Goal: Task Accomplishment & Management: Manage account settings

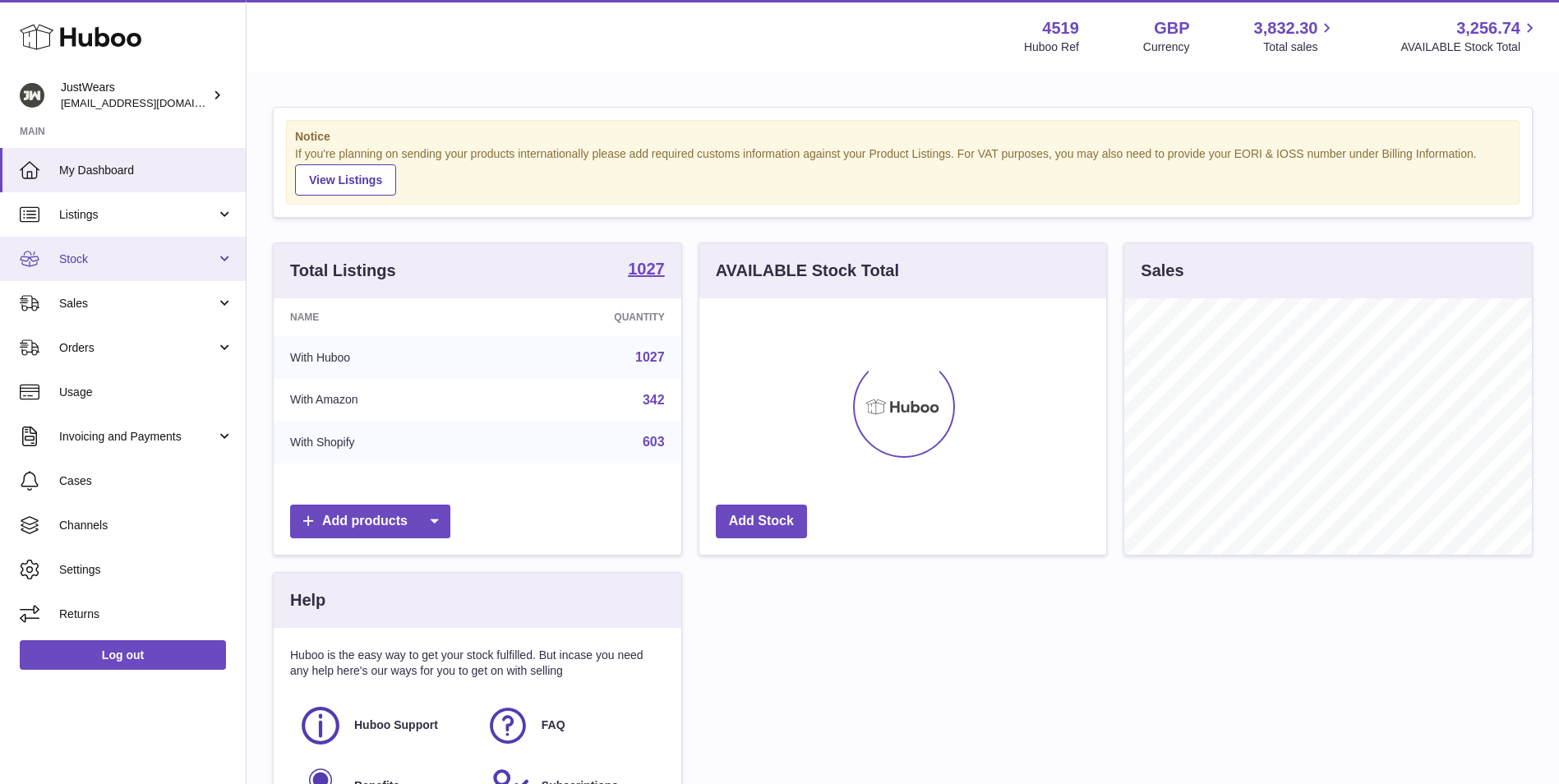
scroll to position [256, 407]
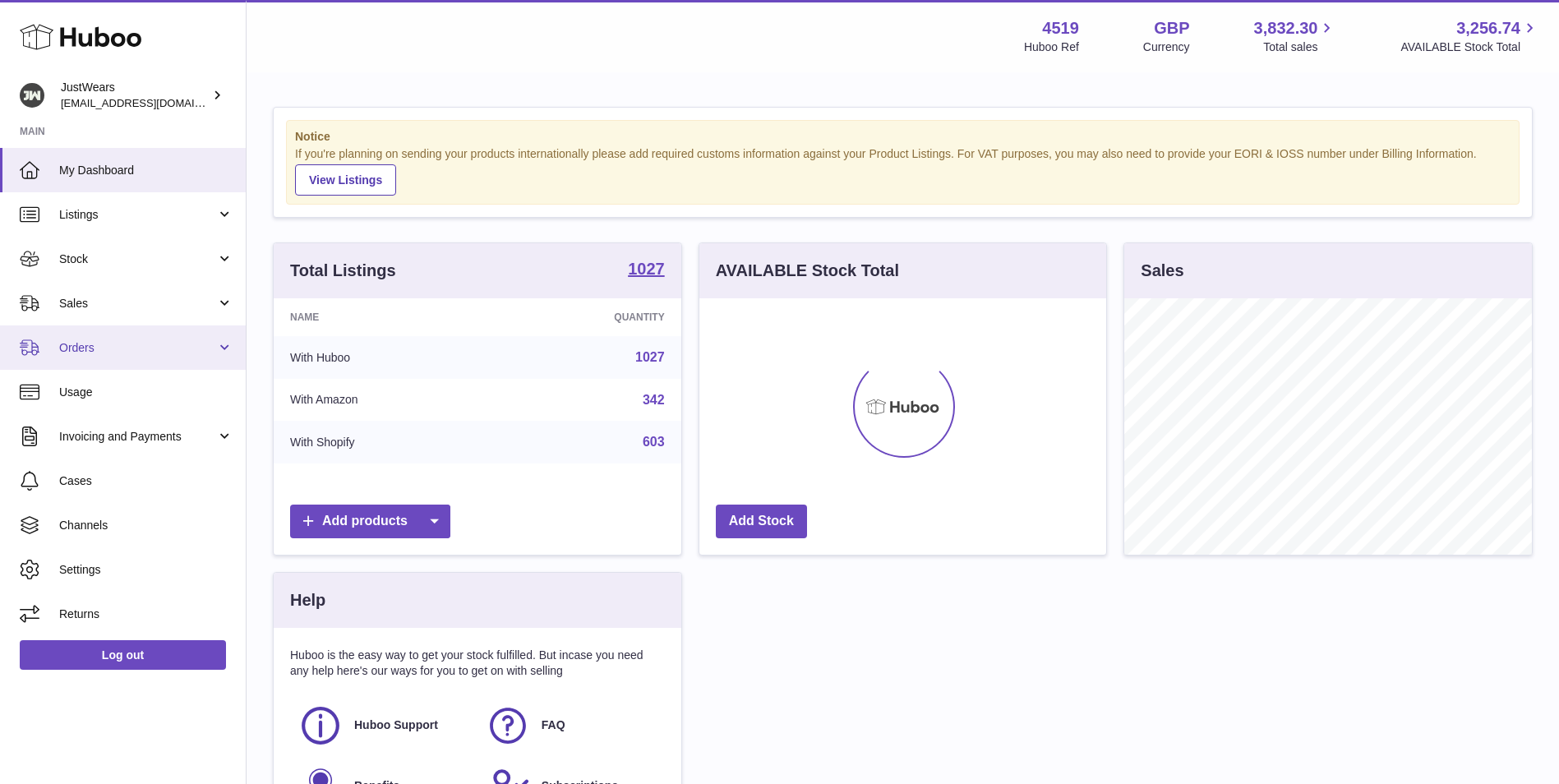
click at [146, 347] on span "Orders" at bounding box center [137, 348] width 157 height 15
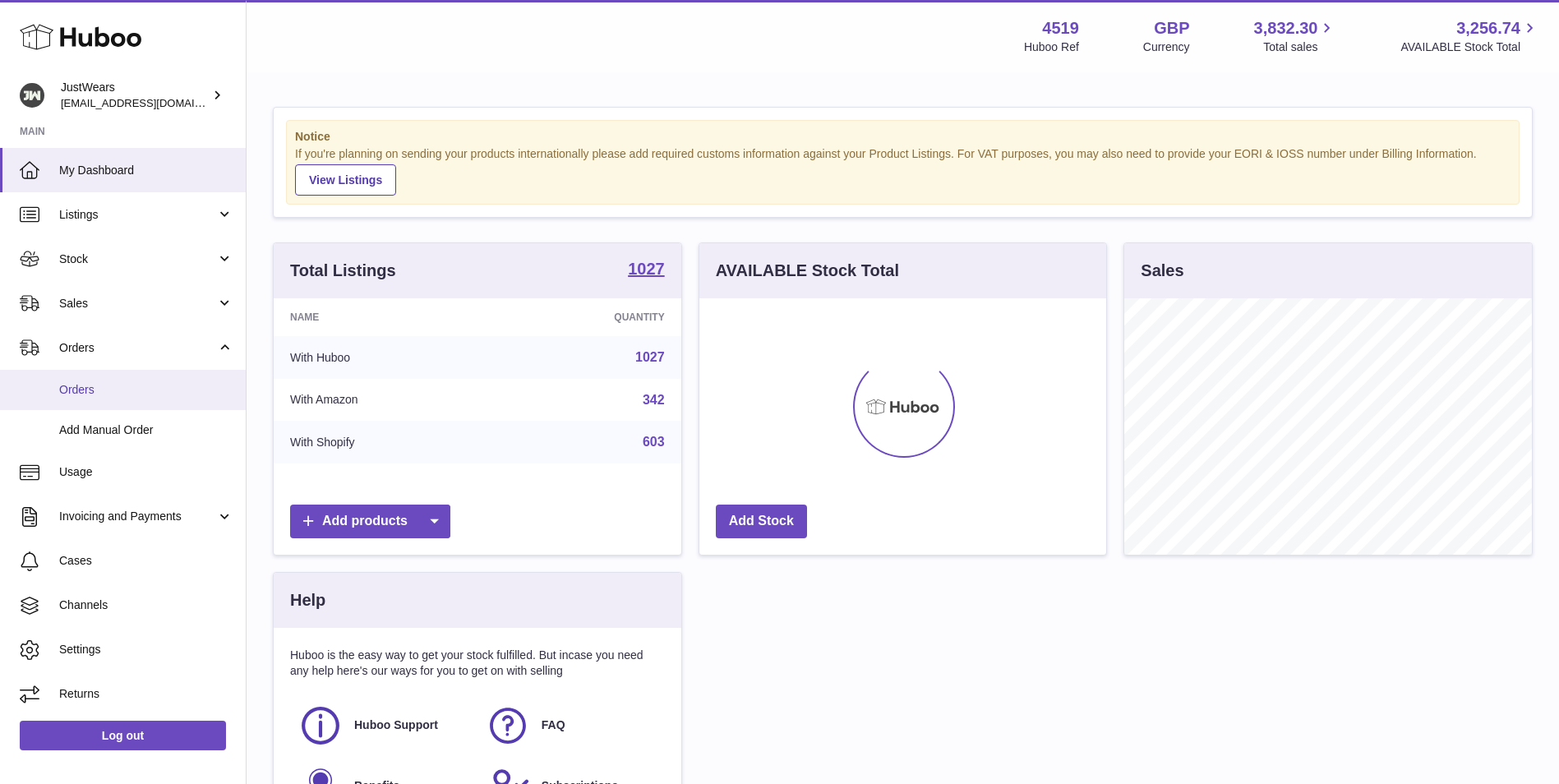
click at [148, 385] on span "Orders" at bounding box center [146, 390] width 174 height 15
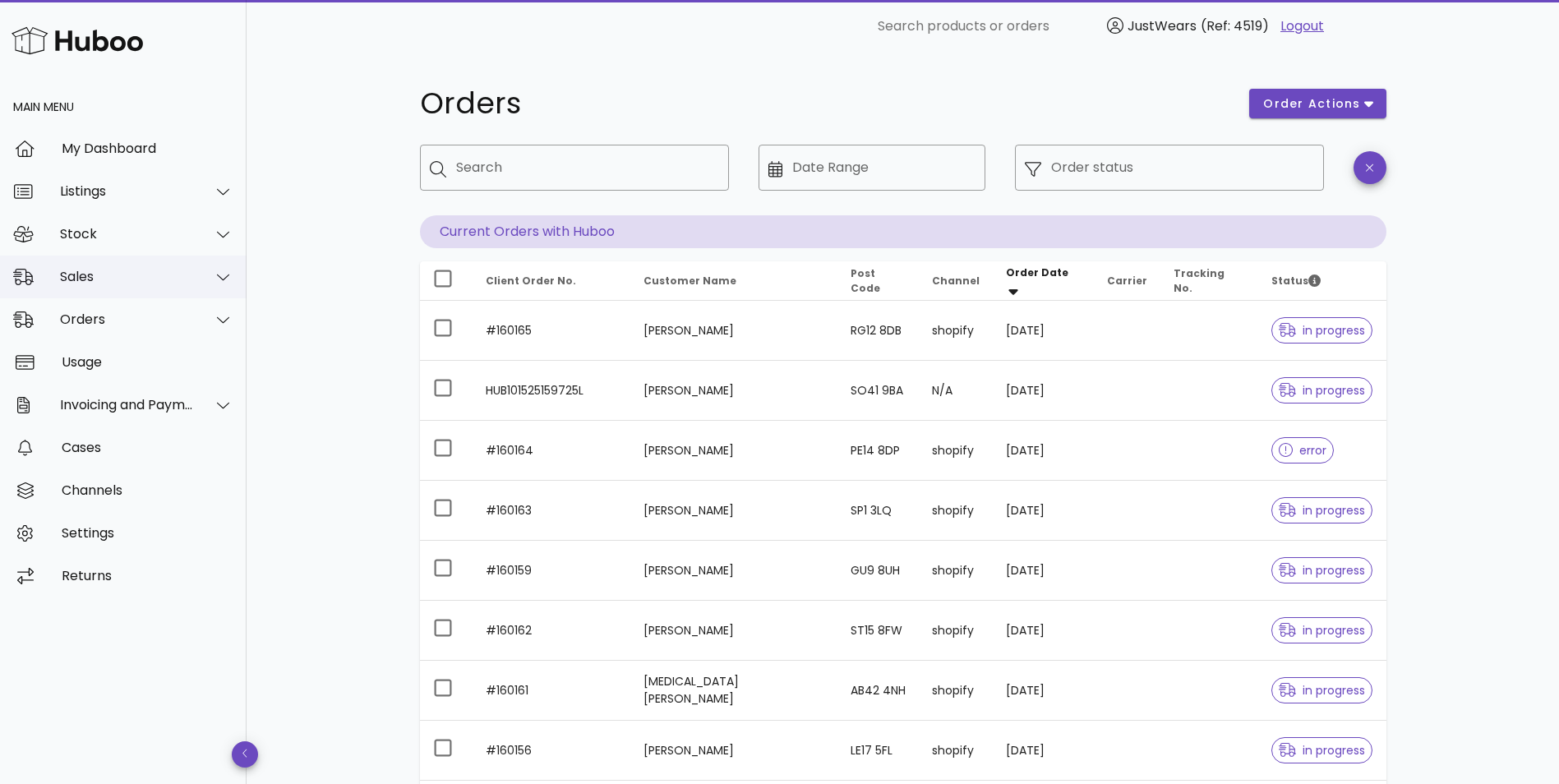
click at [111, 283] on div "Sales" at bounding box center [127, 276] width 134 height 15
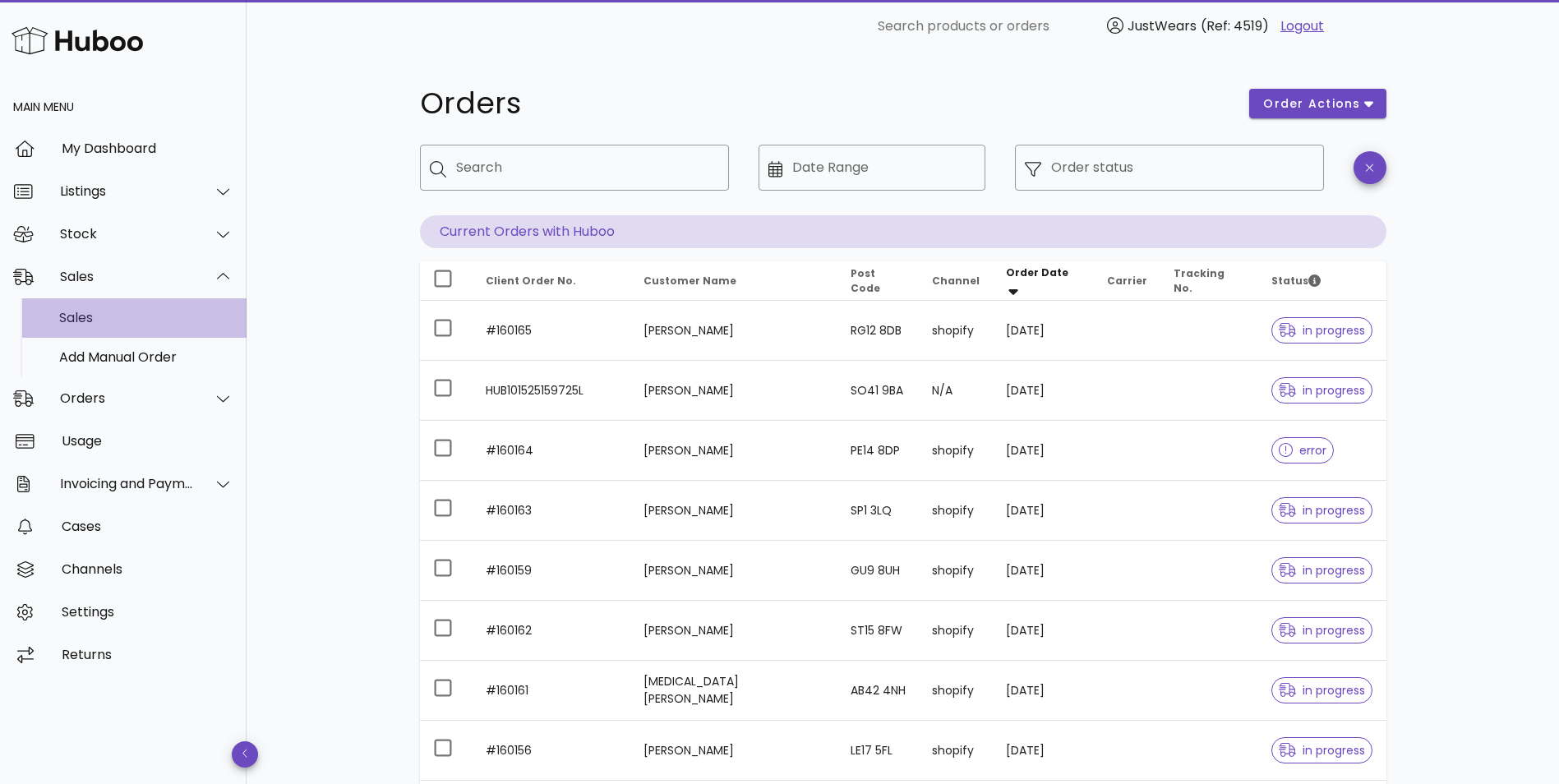
click at [111, 312] on div "Sales" at bounding box center [146, 317] width 174 height 15
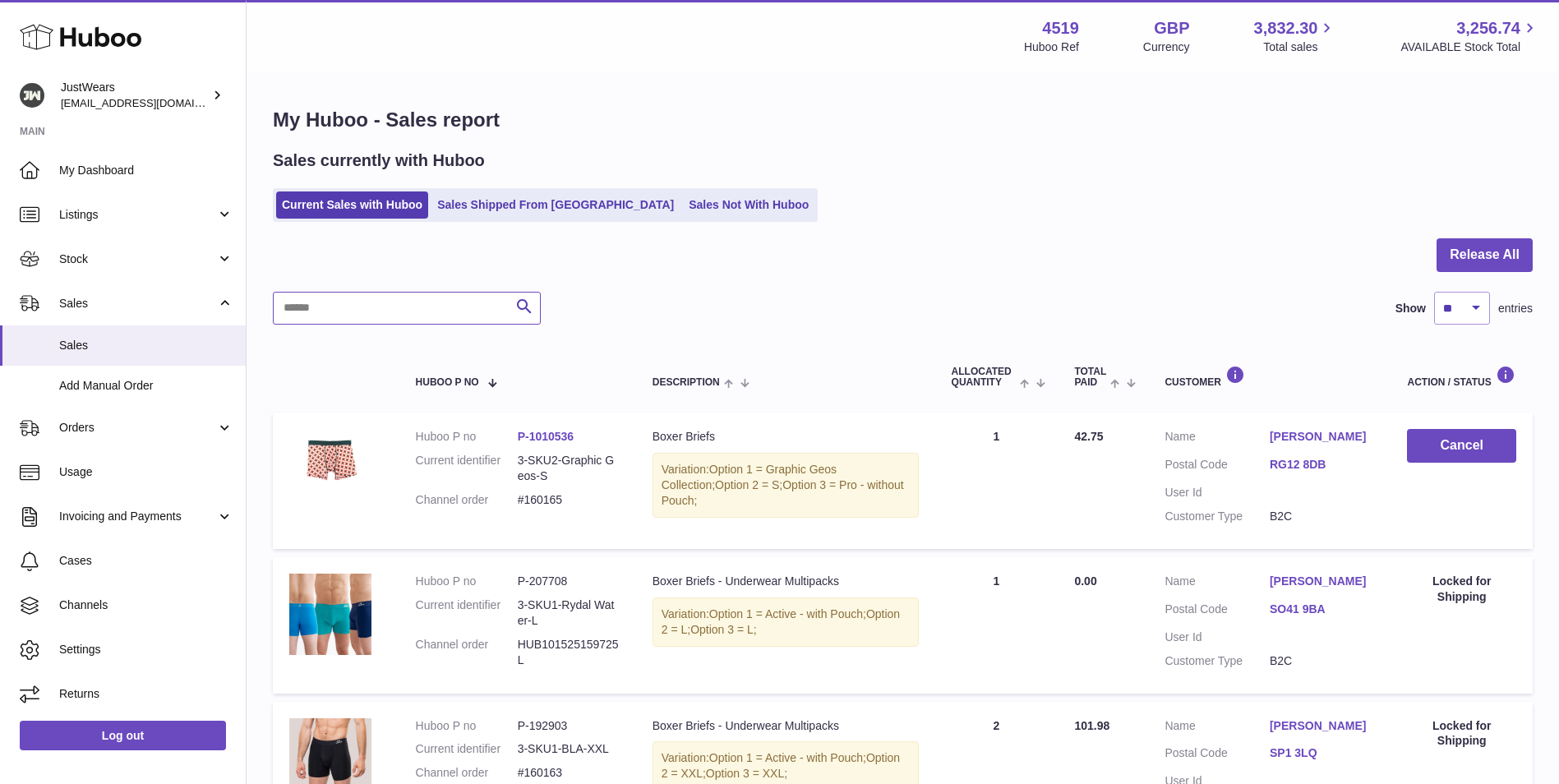
click at [419, 308] on input "text" at bounding box center [406, 308] width 268 height 32
paste input "*******"
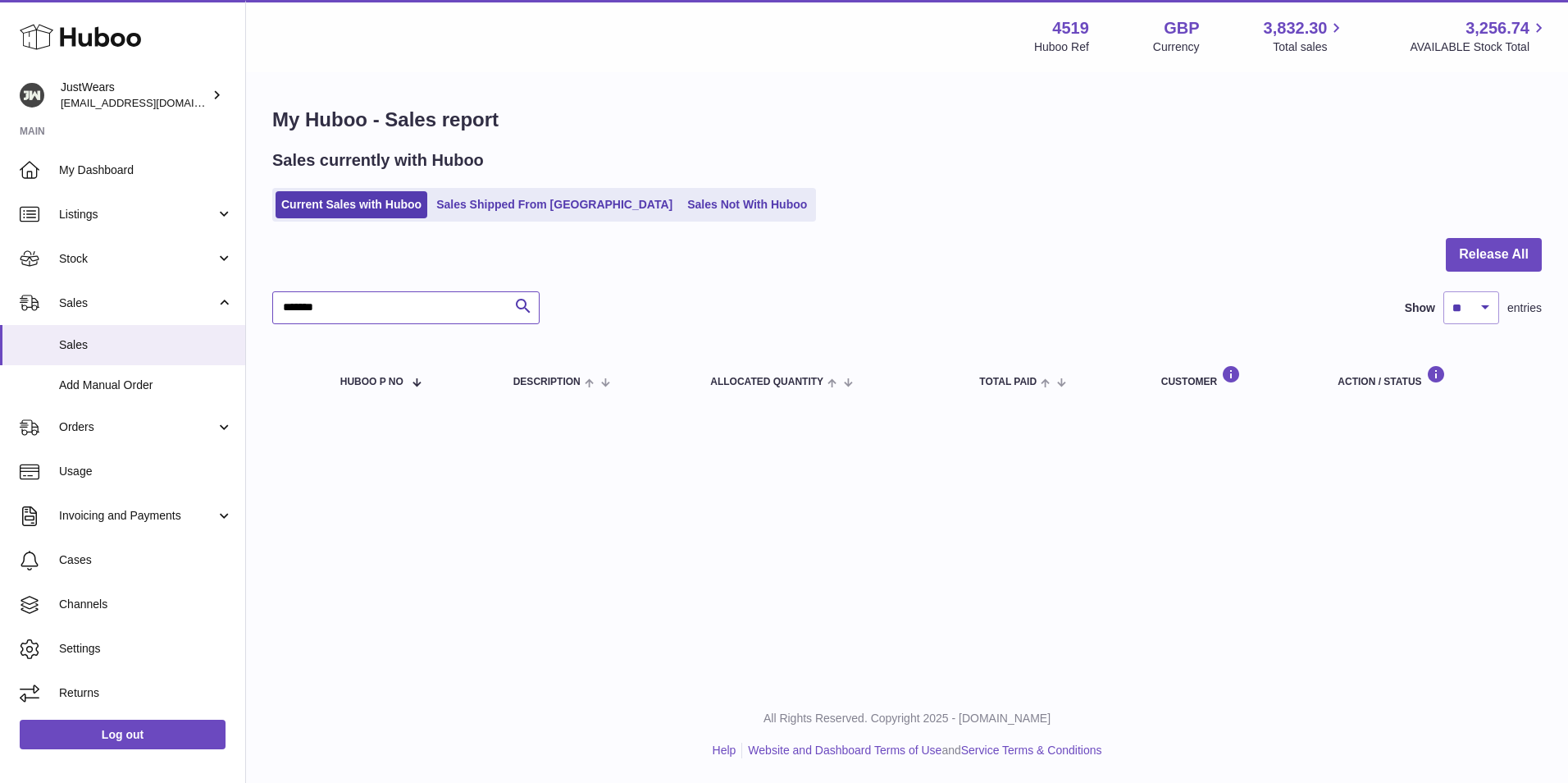
type input "*******"
click at [520, 206] on link "Sales Shipped From Huboo" at bounding box center [554, 205] width 247 height 27
click at [682, 192] on link "Sales Not With Huboo" at bounding box center [747, 205] width 131 height 27
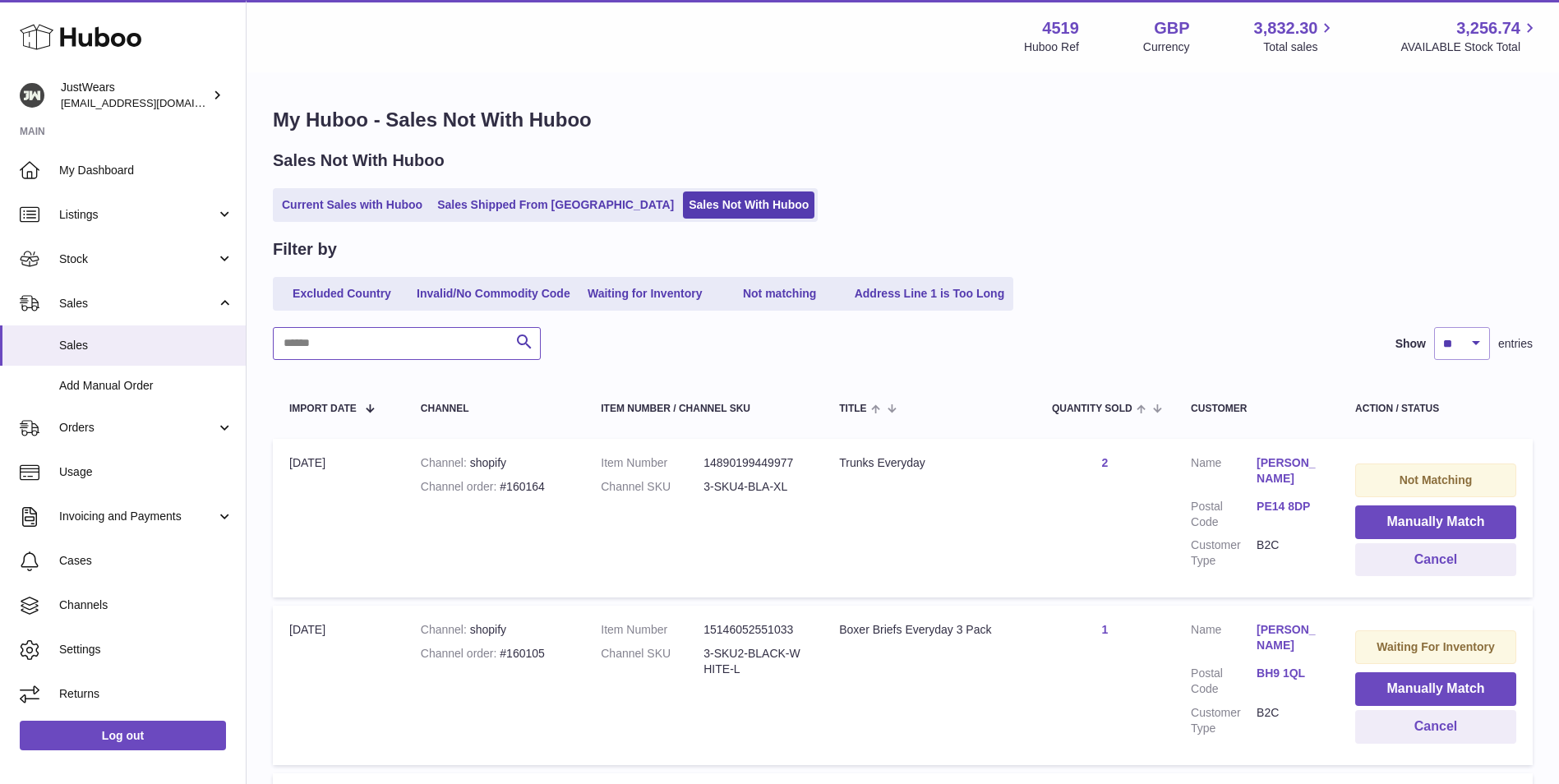
click at [415, 347] on input "text" at bounding box center [406, 343] width 268 height 32
paste input "*******"
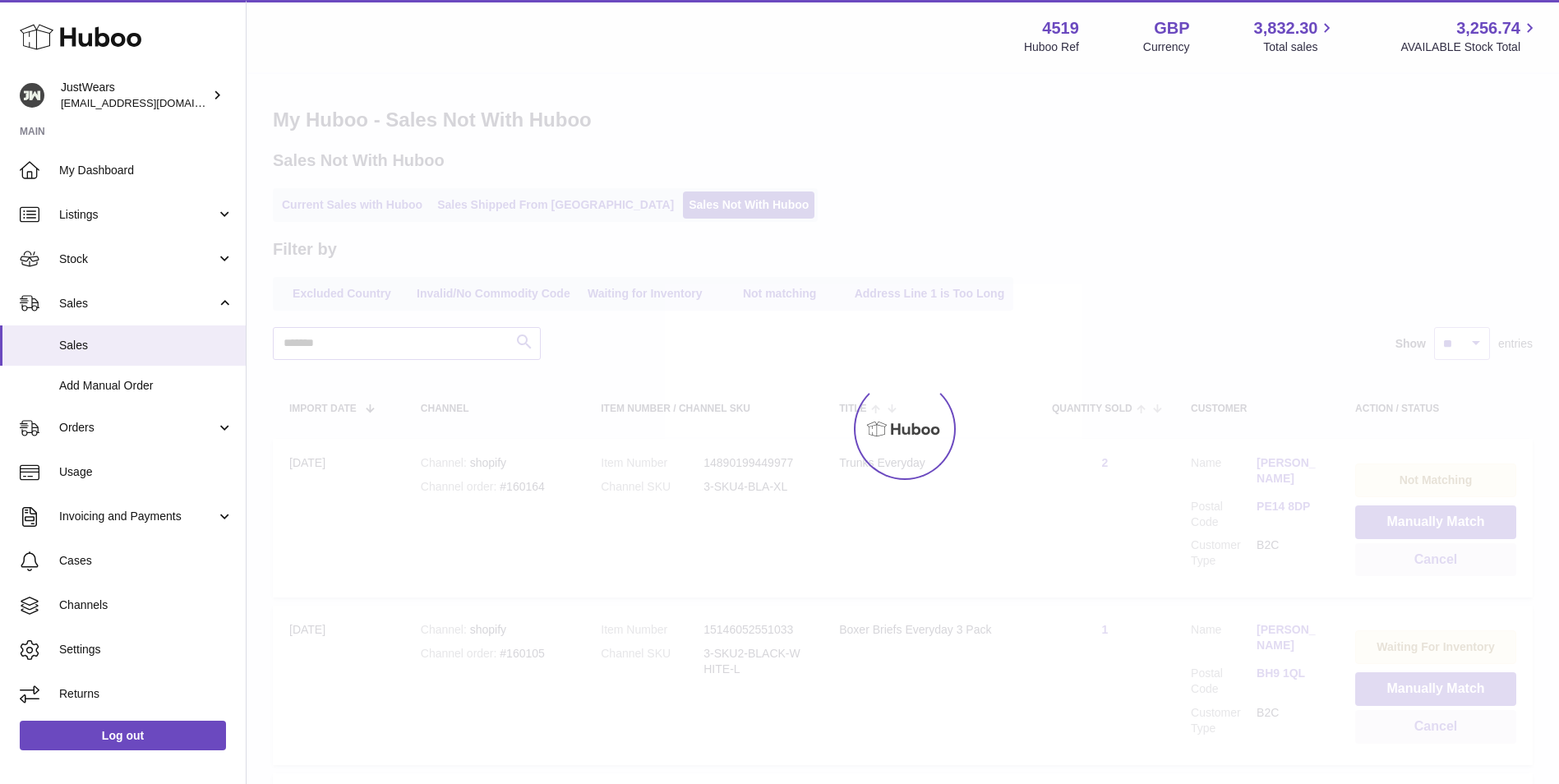
type input "*******"
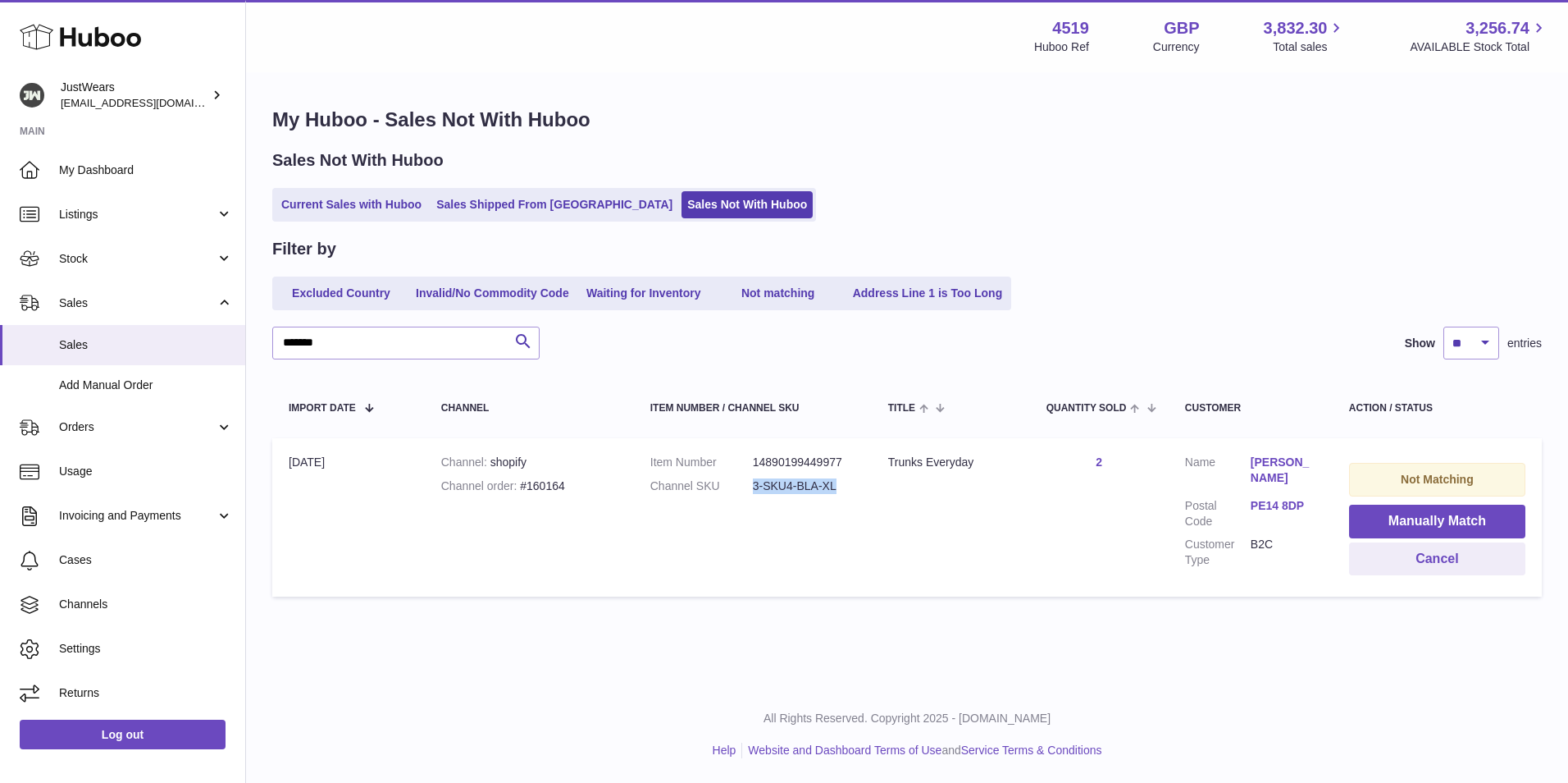
drag, startPoint x: 842, startPoint y: 485, endPoint x: 750, endPoint y: 485, distance: 92.0
click at [753, 485] on dd "3-SKU4-BLA-XL" at bounding box center [804, 486] width 103 height 15
copy dd "3-SKU4-BLA-XL"
click at [149, 228] on link "Listings" at bounding box center [123, 214] width 245 height 45
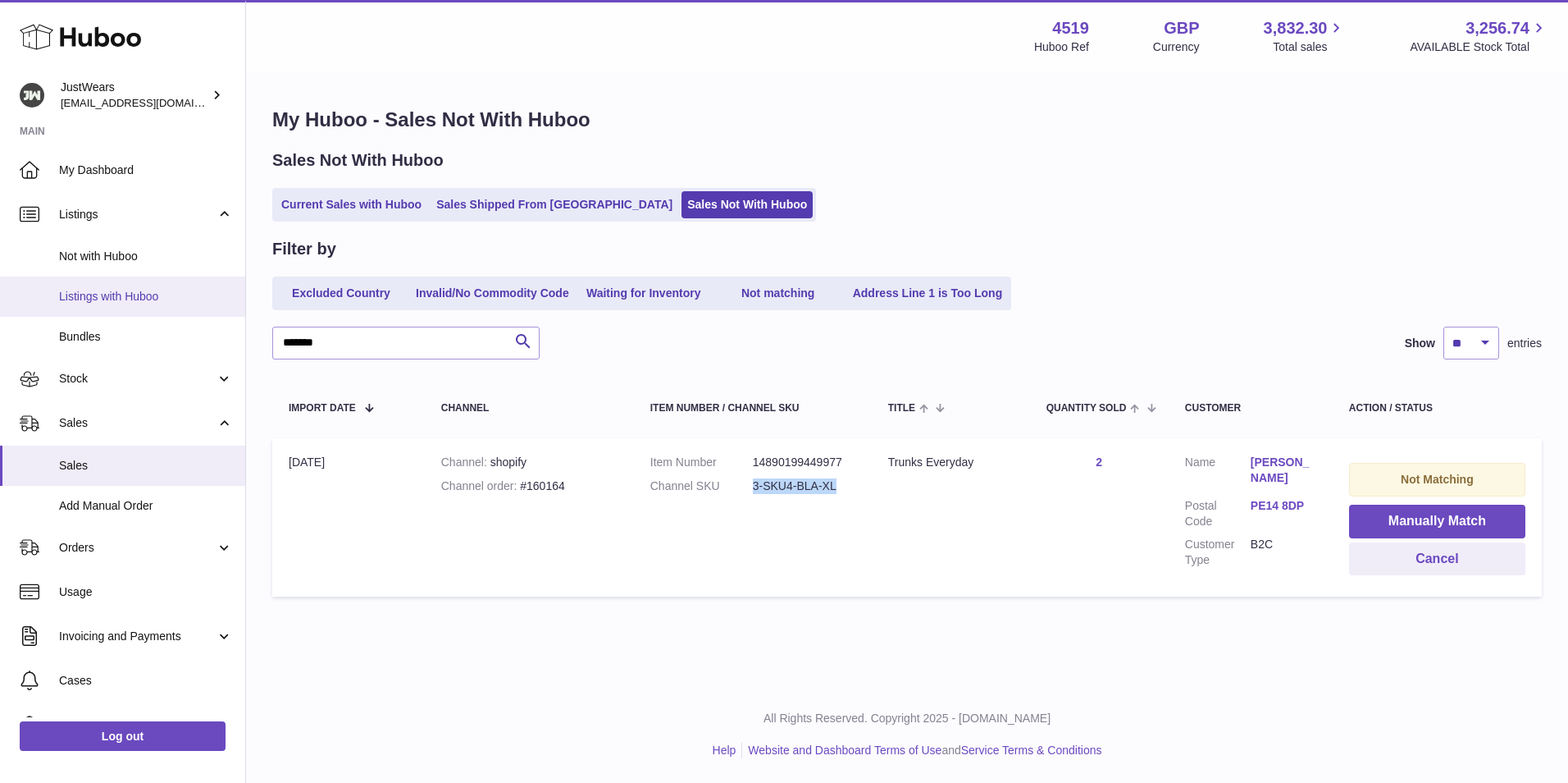
click at [158, 289] on span "Listings with Huboo" at bounding box center [145, 297] width 174 height 15
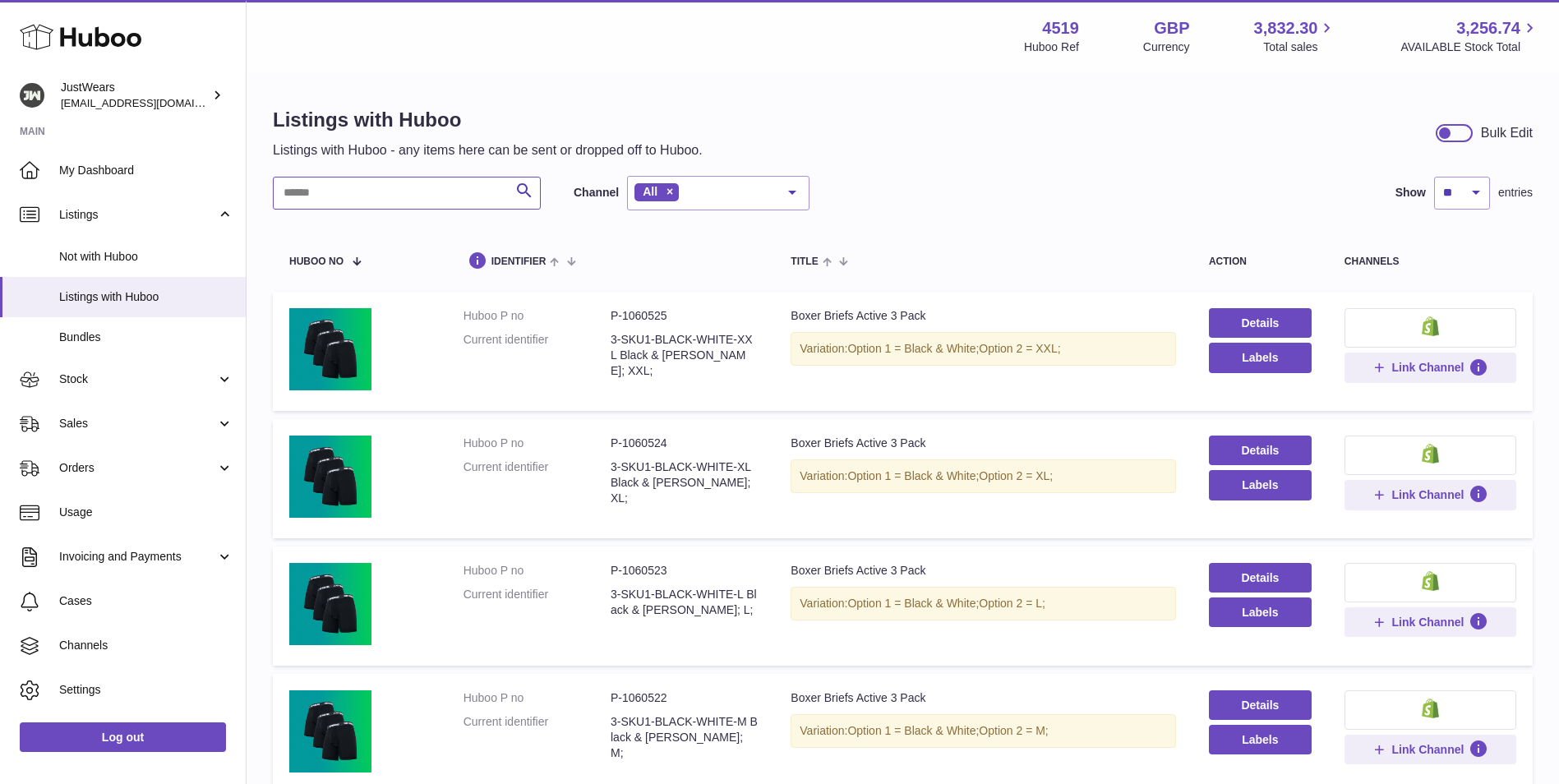
click at [336, 182] on input "text" at bounding box center [406, 192] width 268 height 32
paste input "**********"
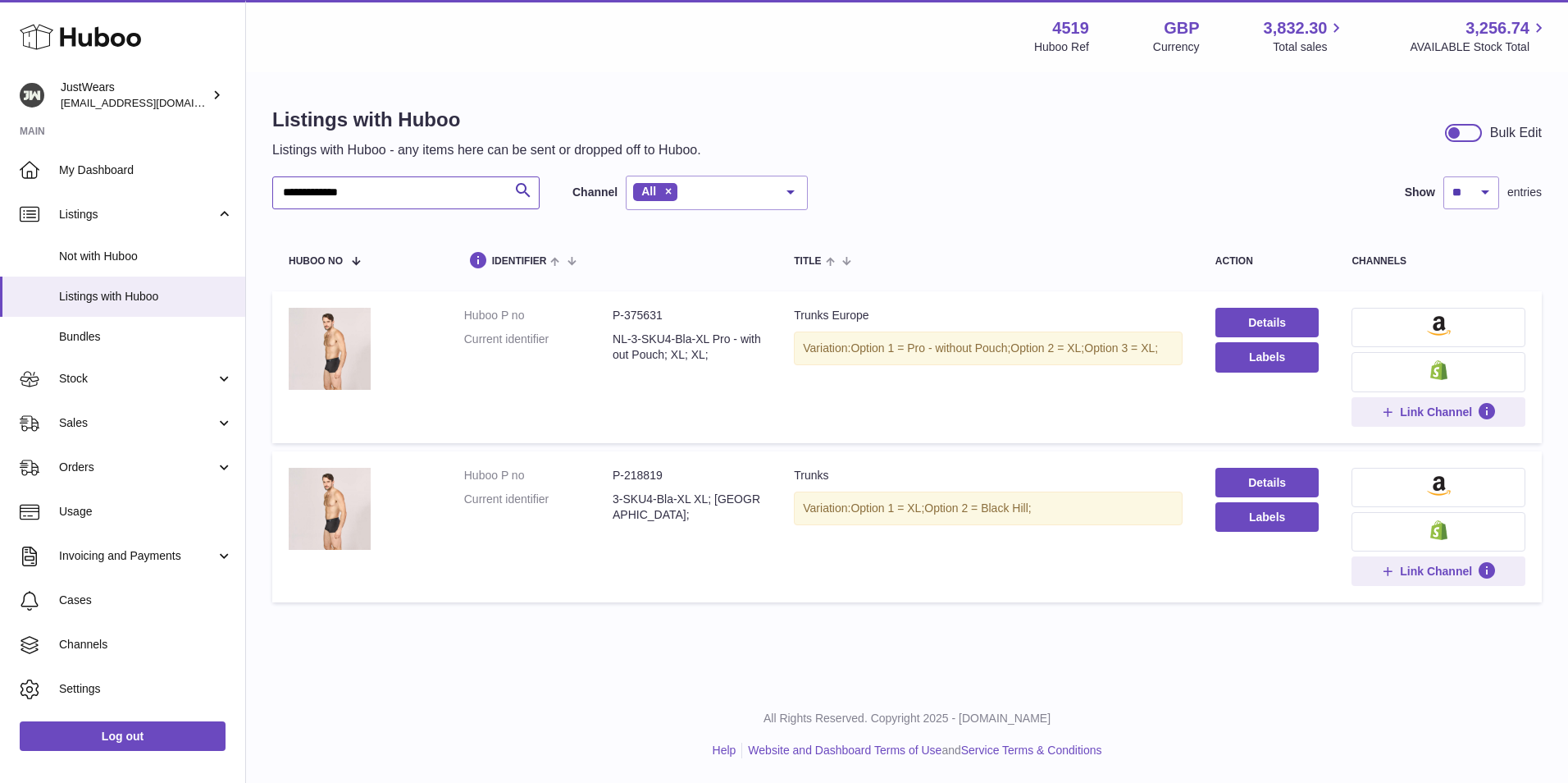
type input "**********"
click at [651, 313] on dd "P-375631" at bounding box center [687, 315] width 148 height 15
copy dd "375631"
click at [642, 476] on dd "P-218819" at bounding box center [687, 476] width 148 height 15
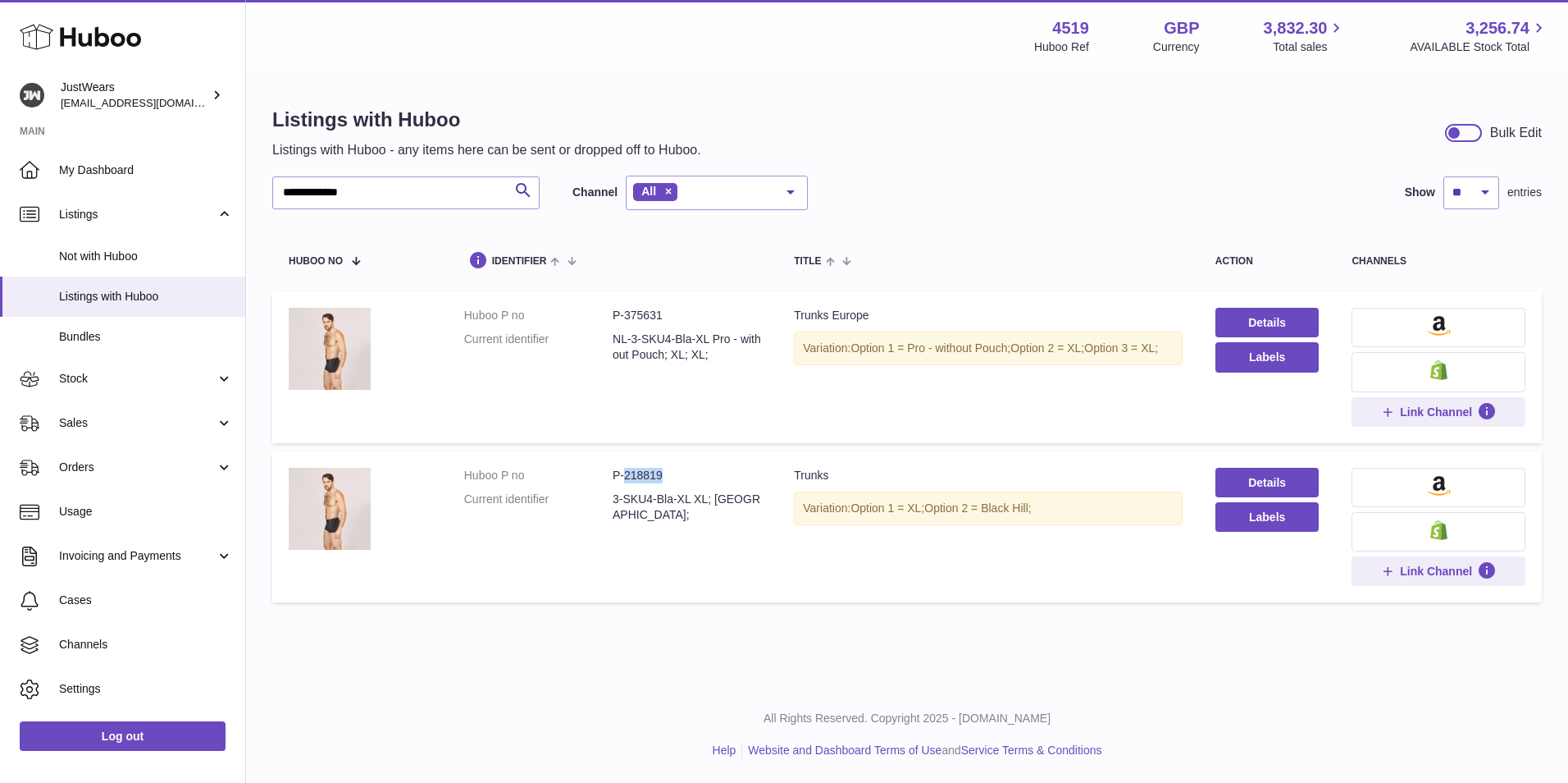
click at [642, 476] on dd "P-218819" at bounding box center [687, 476] width 148 height 15
copy dd "218819"
click at [150, 385] on span "Stock" at bounding box center [137, 379] width 157 height 15
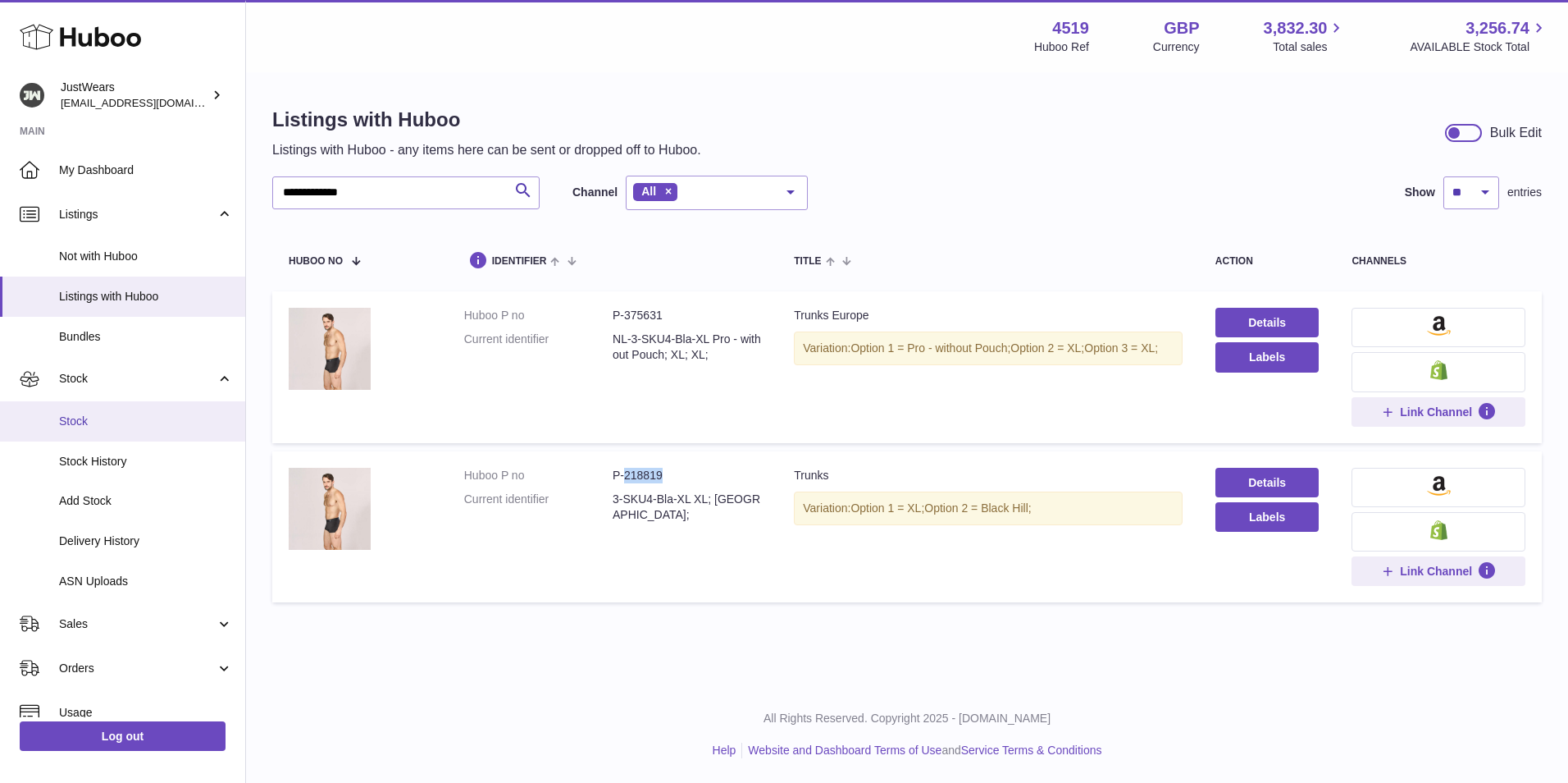
click at [144, 424] on span "Stock" at bounding box center [145, 421] width 174 height 15
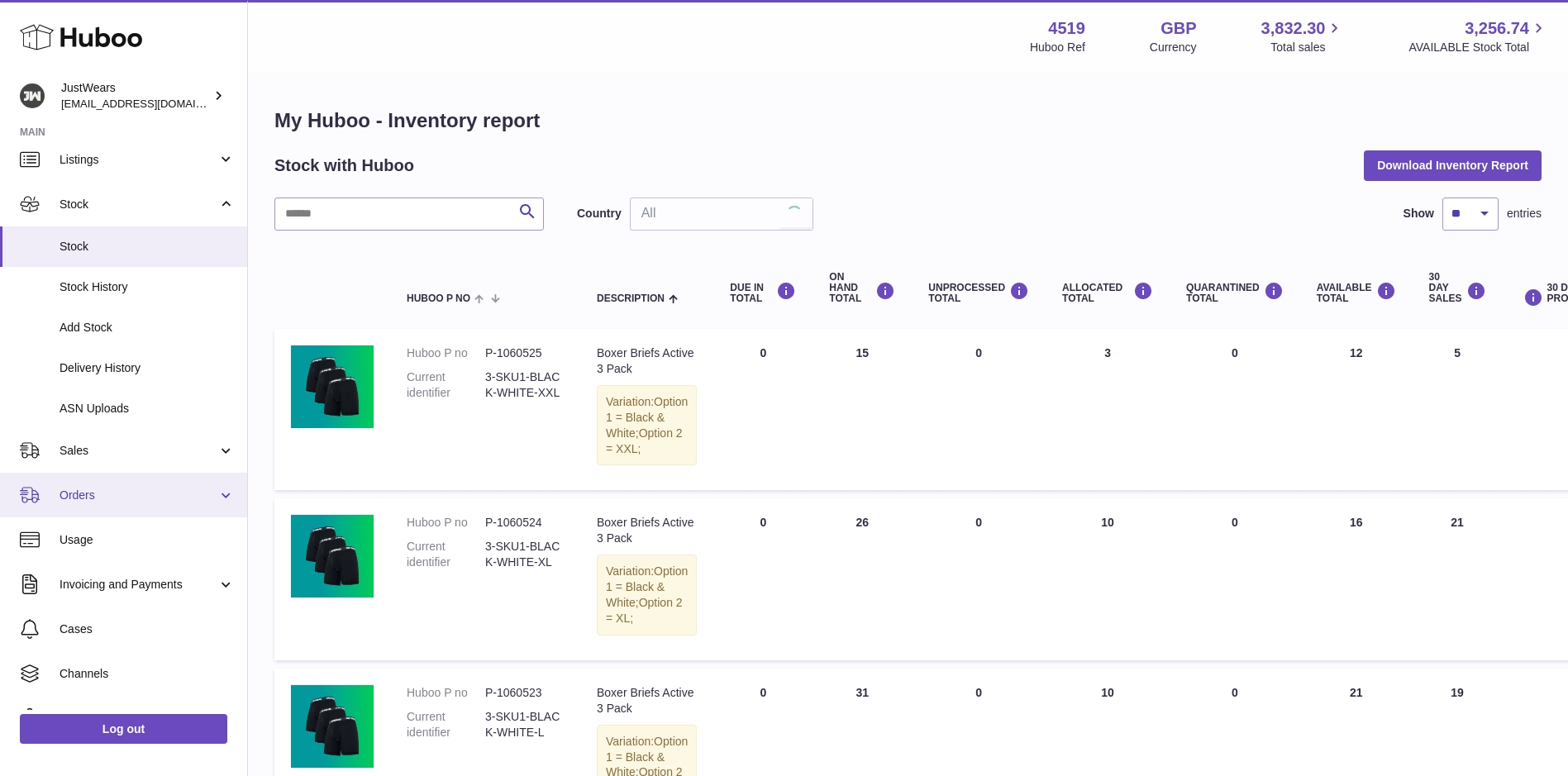
scroll to position [82, 0]
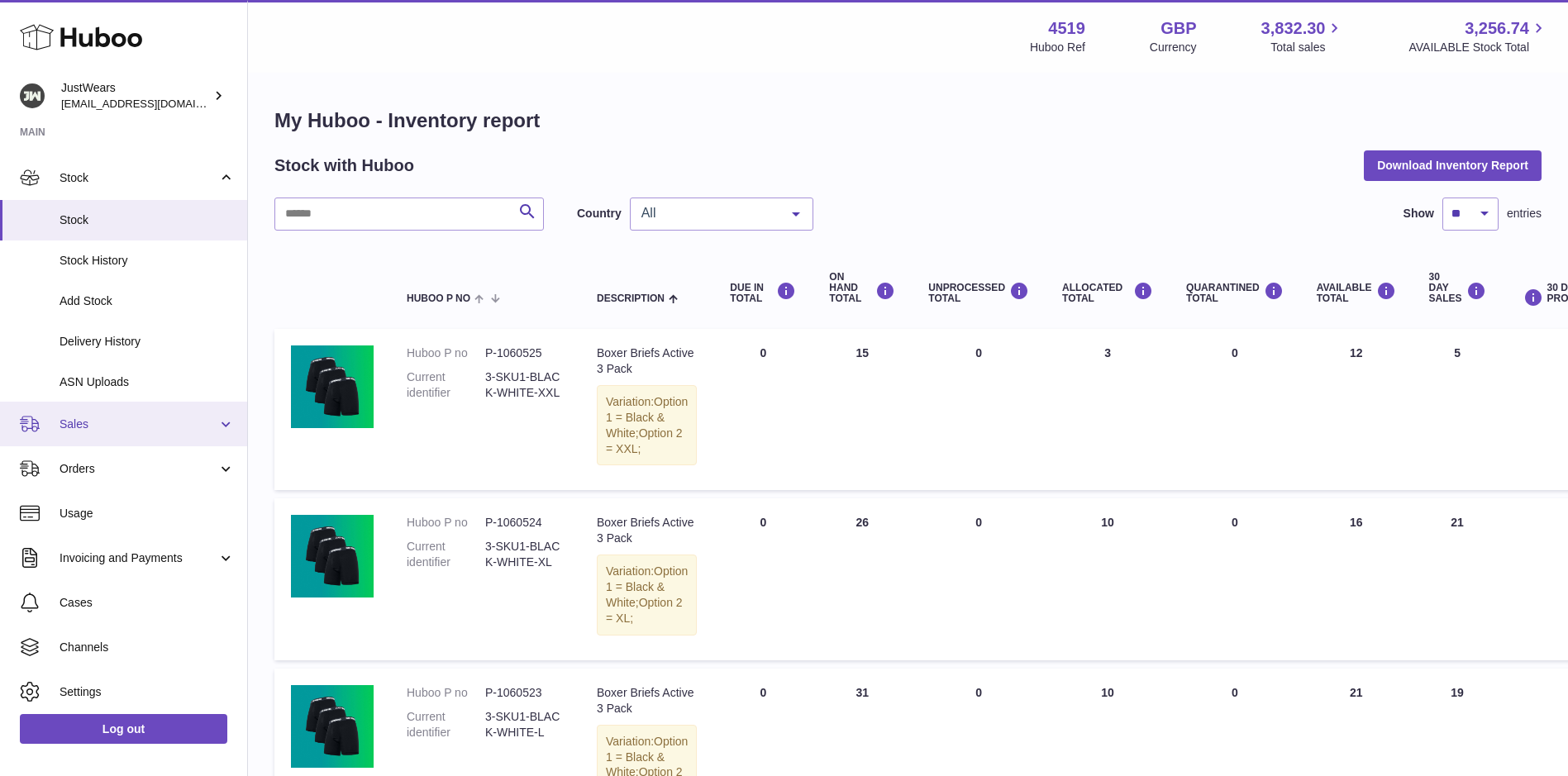
click at [123, 433] on link "Sales" at bounding box center [124, 423] width 247 height 45
click at [126, 425] on span "Sales" at bounding box center [138, 424] width 158 height 15
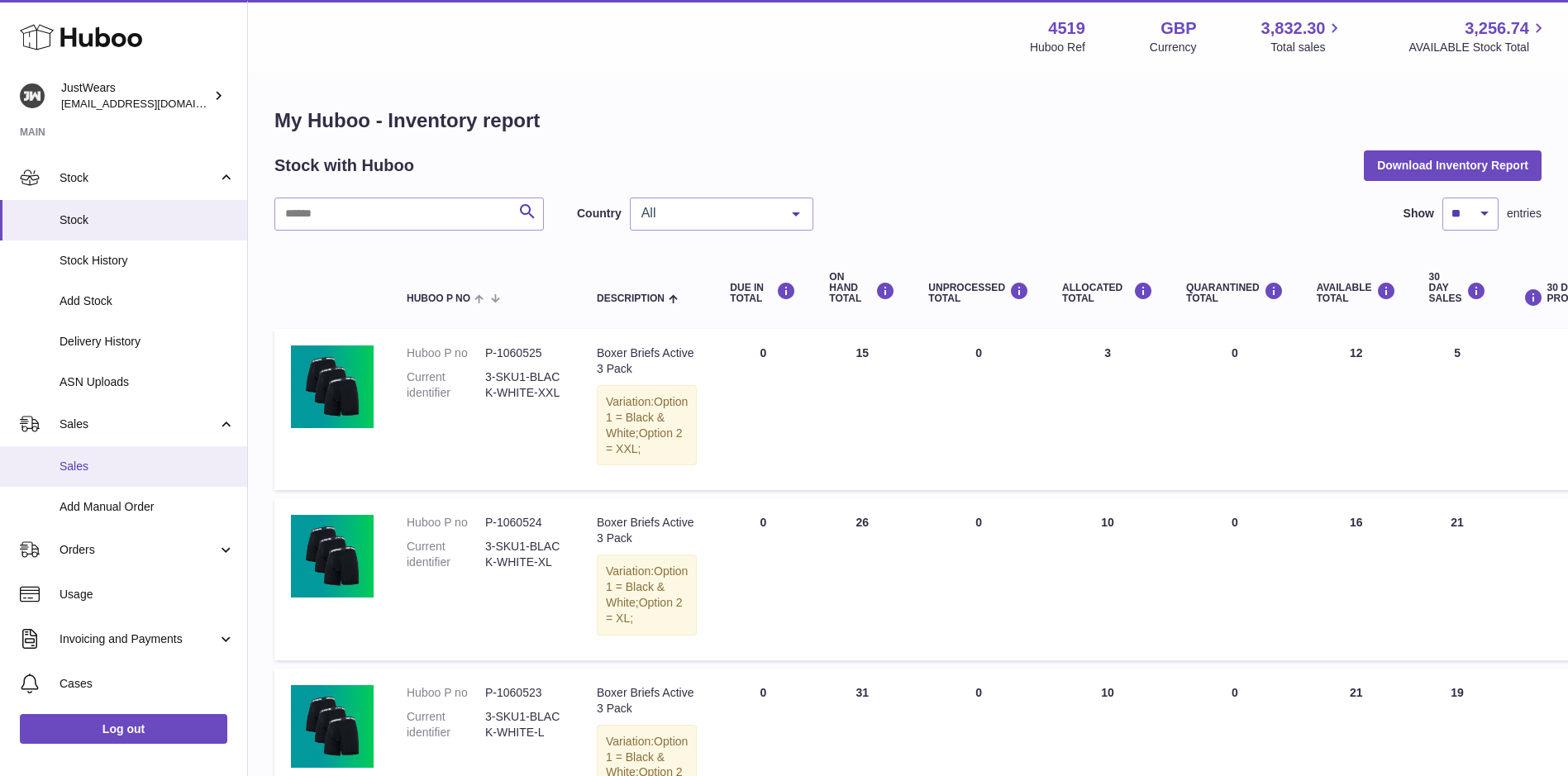
click at [123, 453] on link "Sales" at bounding box center [124, 467] width 247 height 40
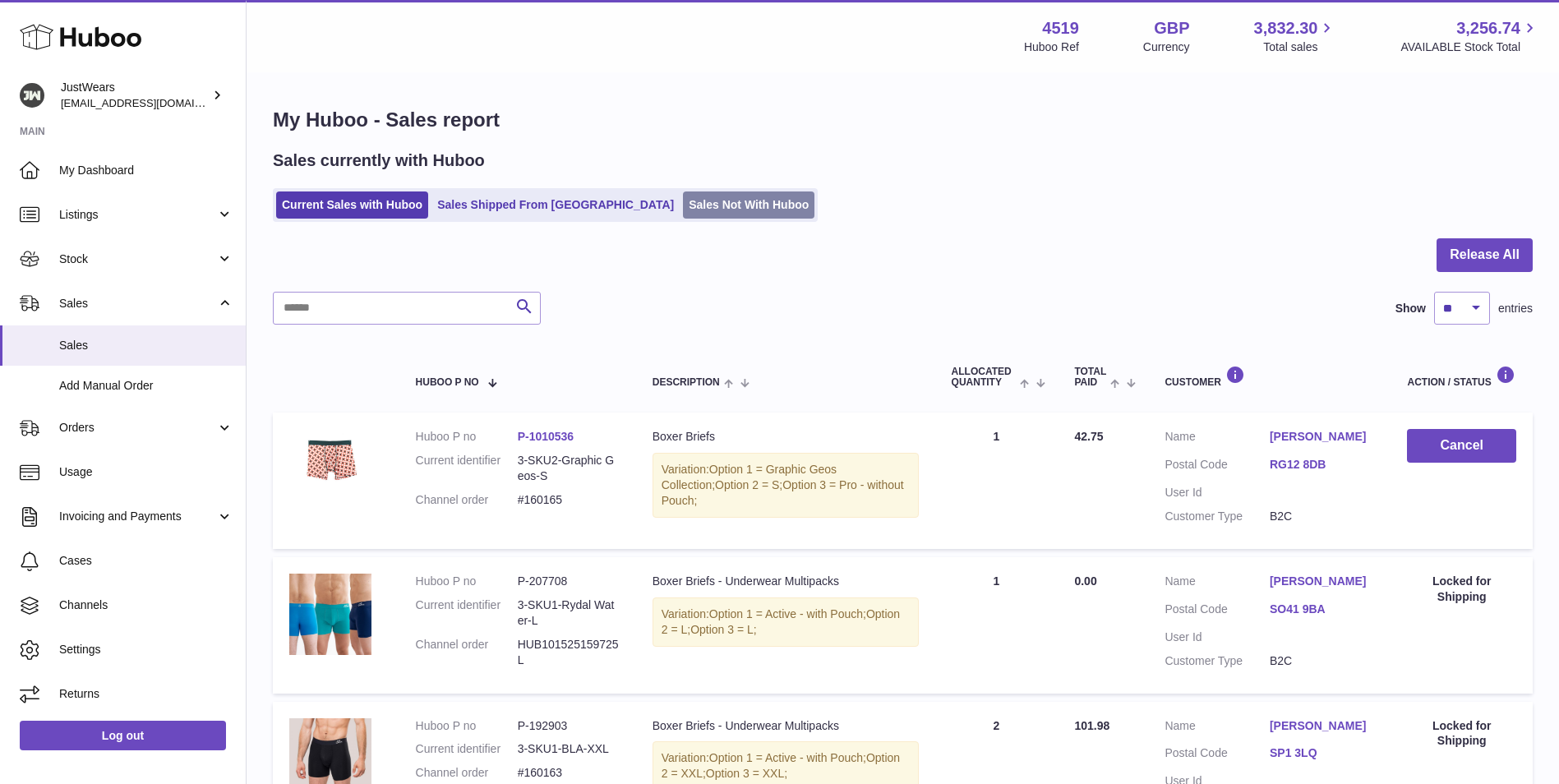
click at [683, 217] on link "Sales Not With Huboo" at bounding box center [749, 205] width 132 height 27
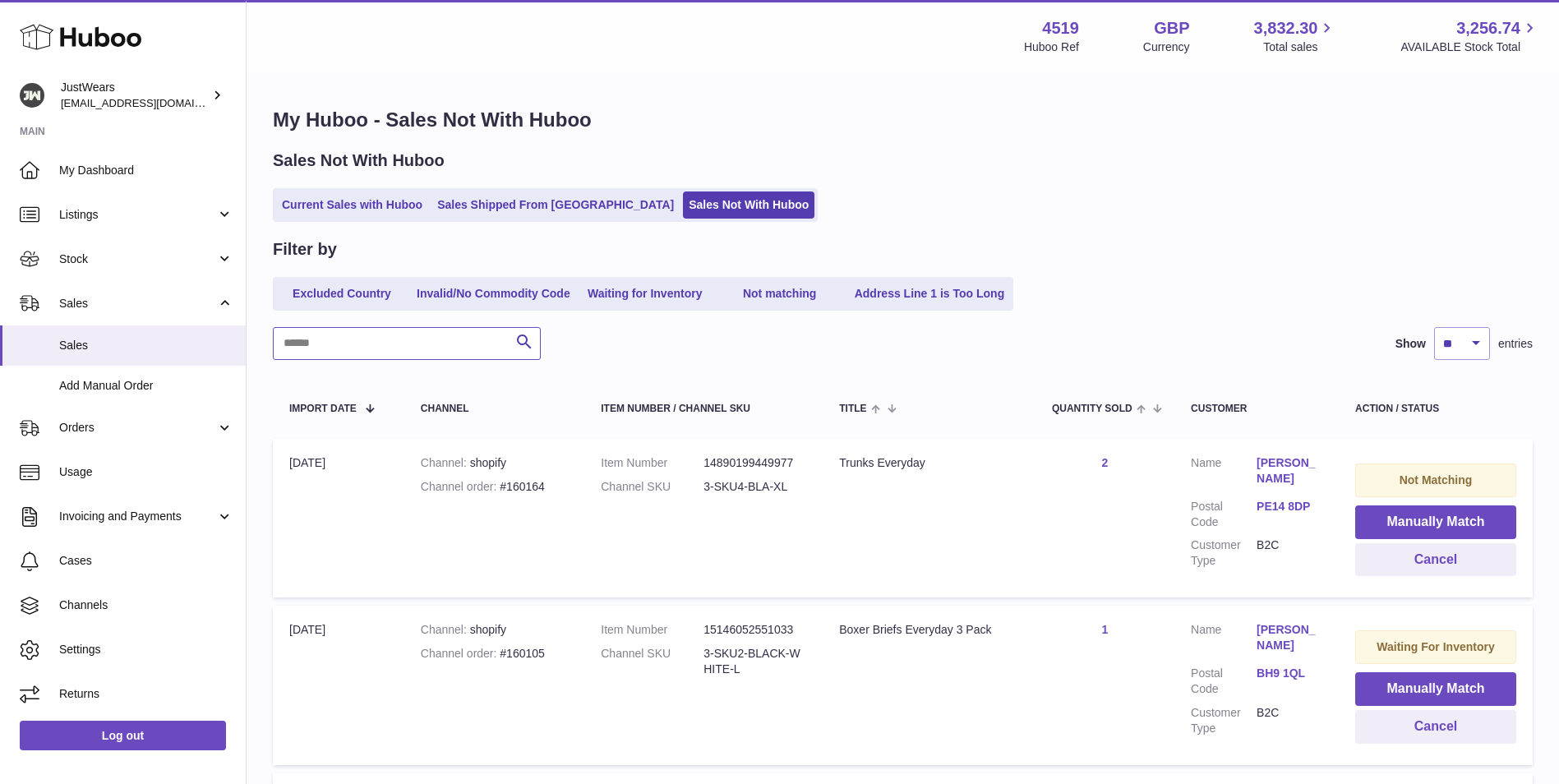
click at [442, 351] on input "text" at bounding box center [406, 343] width 268 height 32
click at [1421, 527] on button "Manually Match" at bounding box center [1435, 521] width 161 height 33
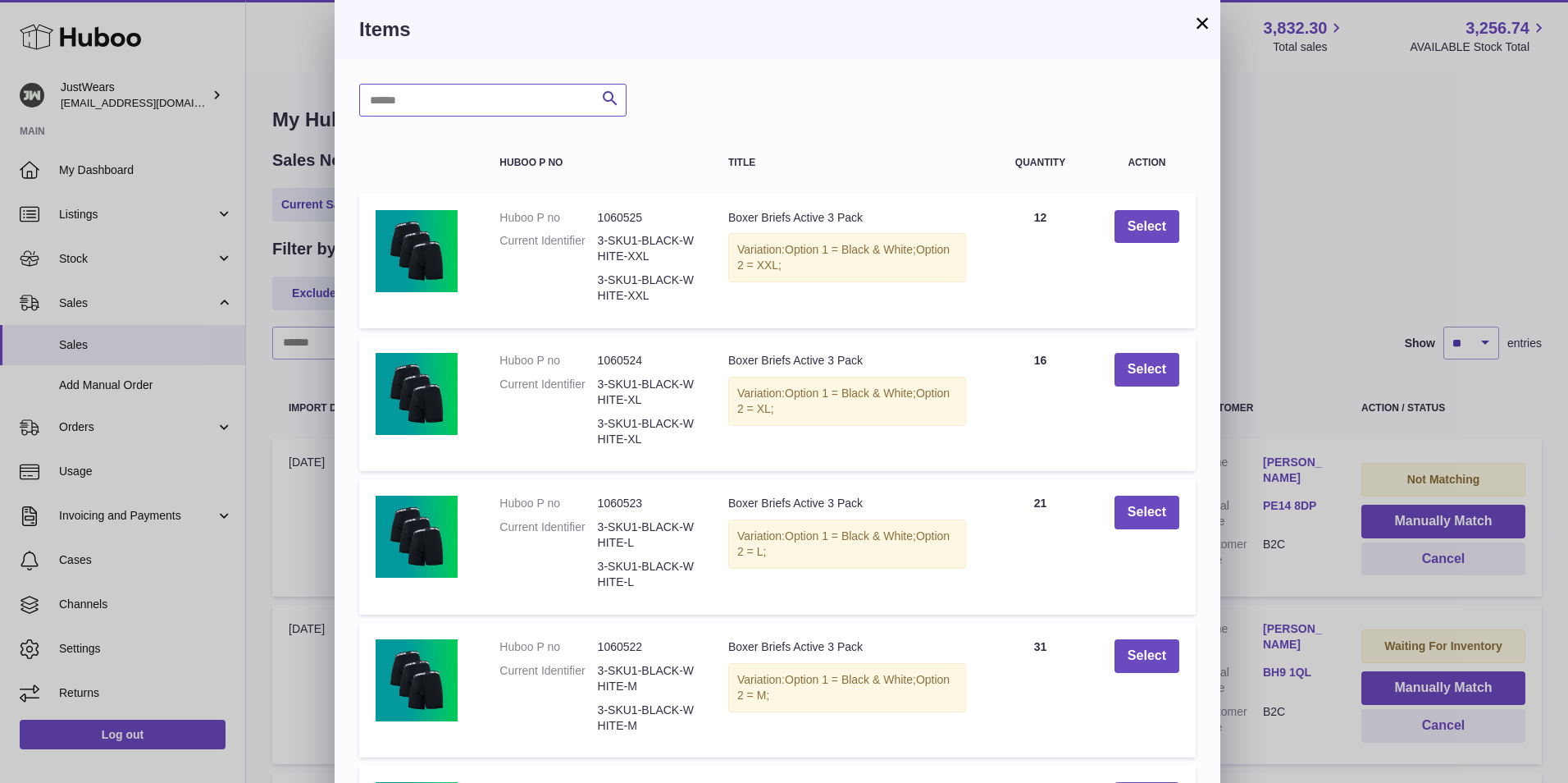
click at [461, 105] on input "text" at bounding box center [493, 100] width 267 height 32
paste input "******"
type input "******"
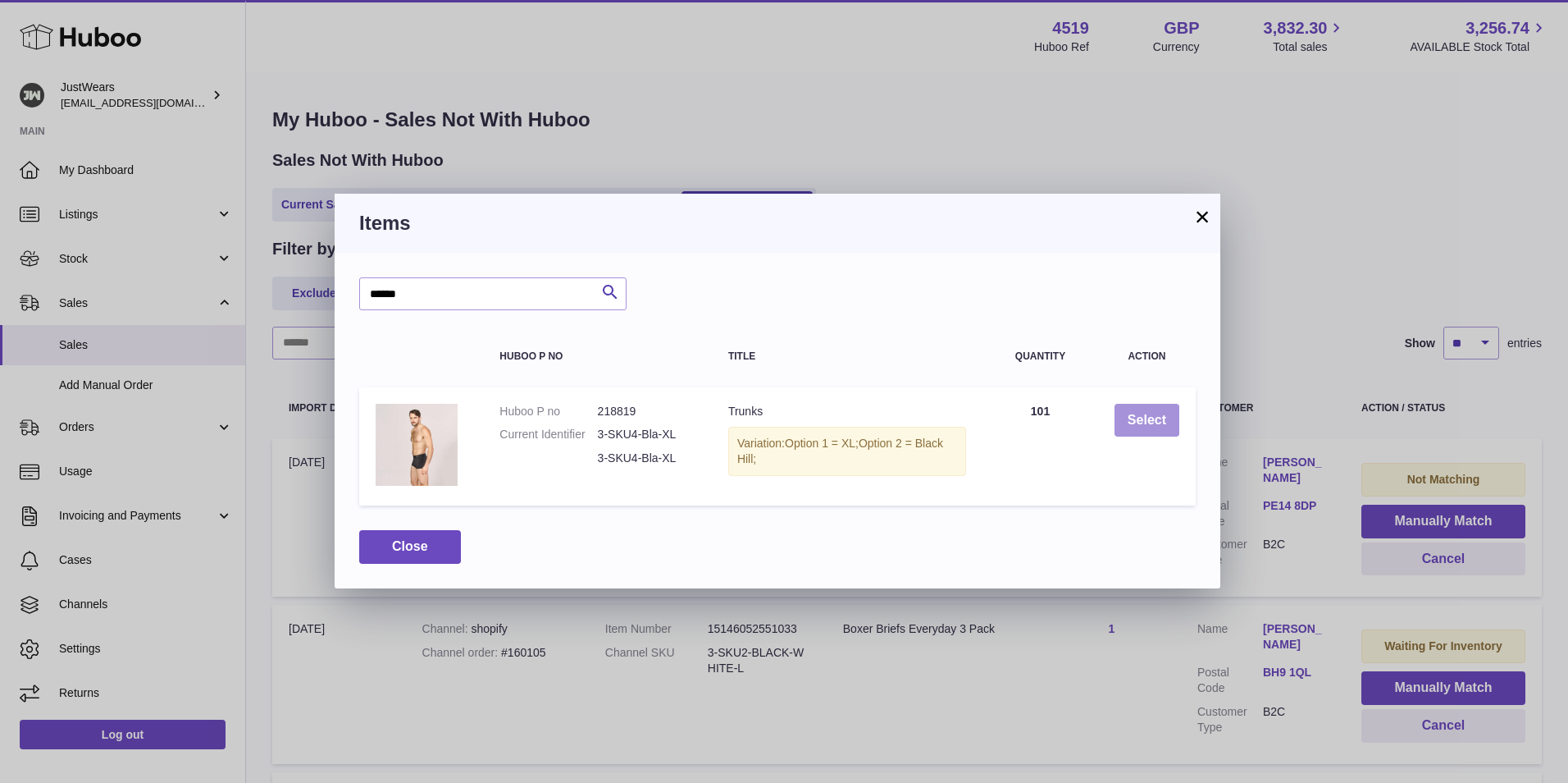
click at [1129, 419] on button "Select" at bounding box center [1147, 420] width 65 height 33
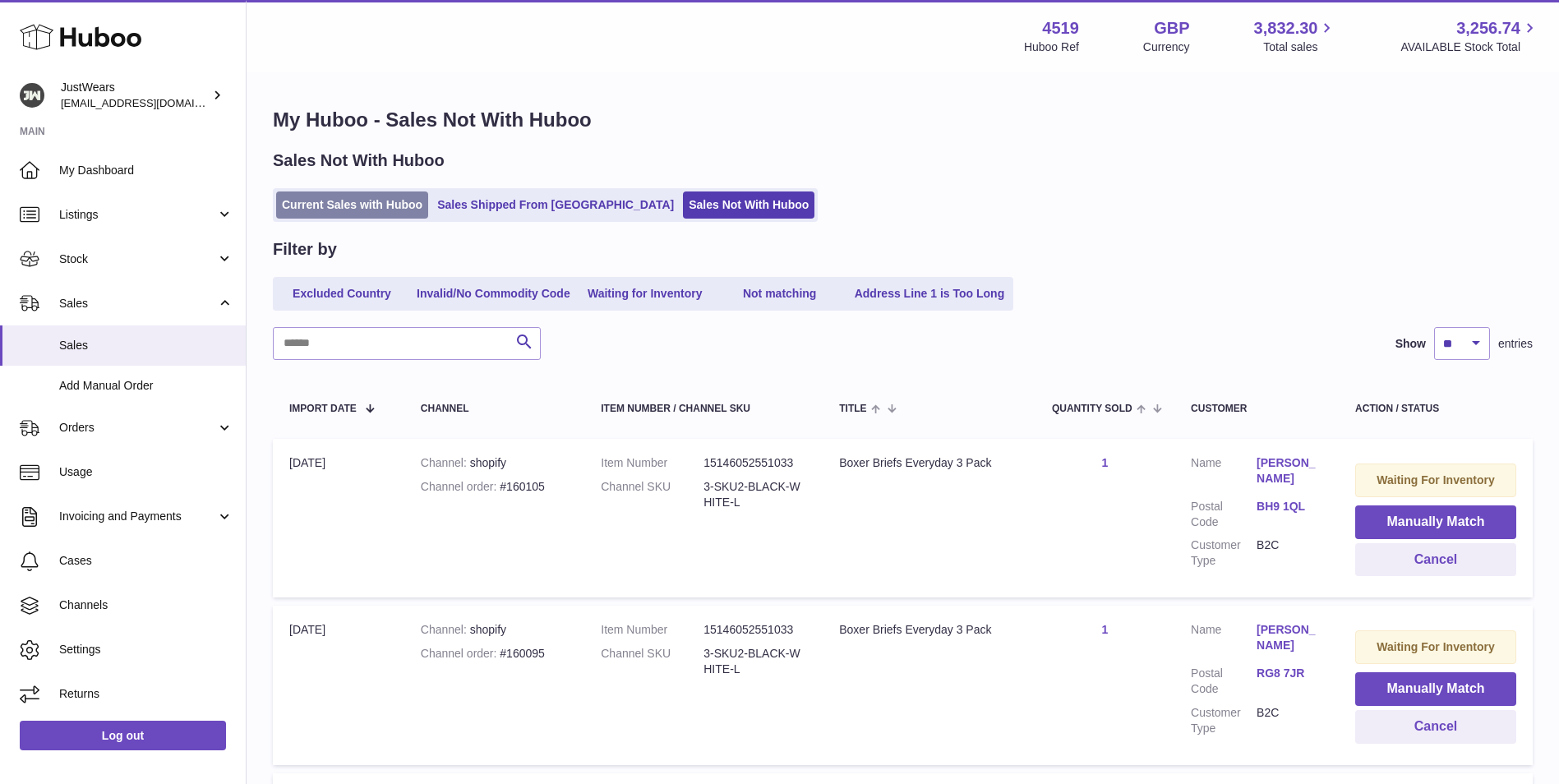
click at [330, 206] on link "Current Sales with Huboo" at bounding box center [353, 205] width 152 height 27
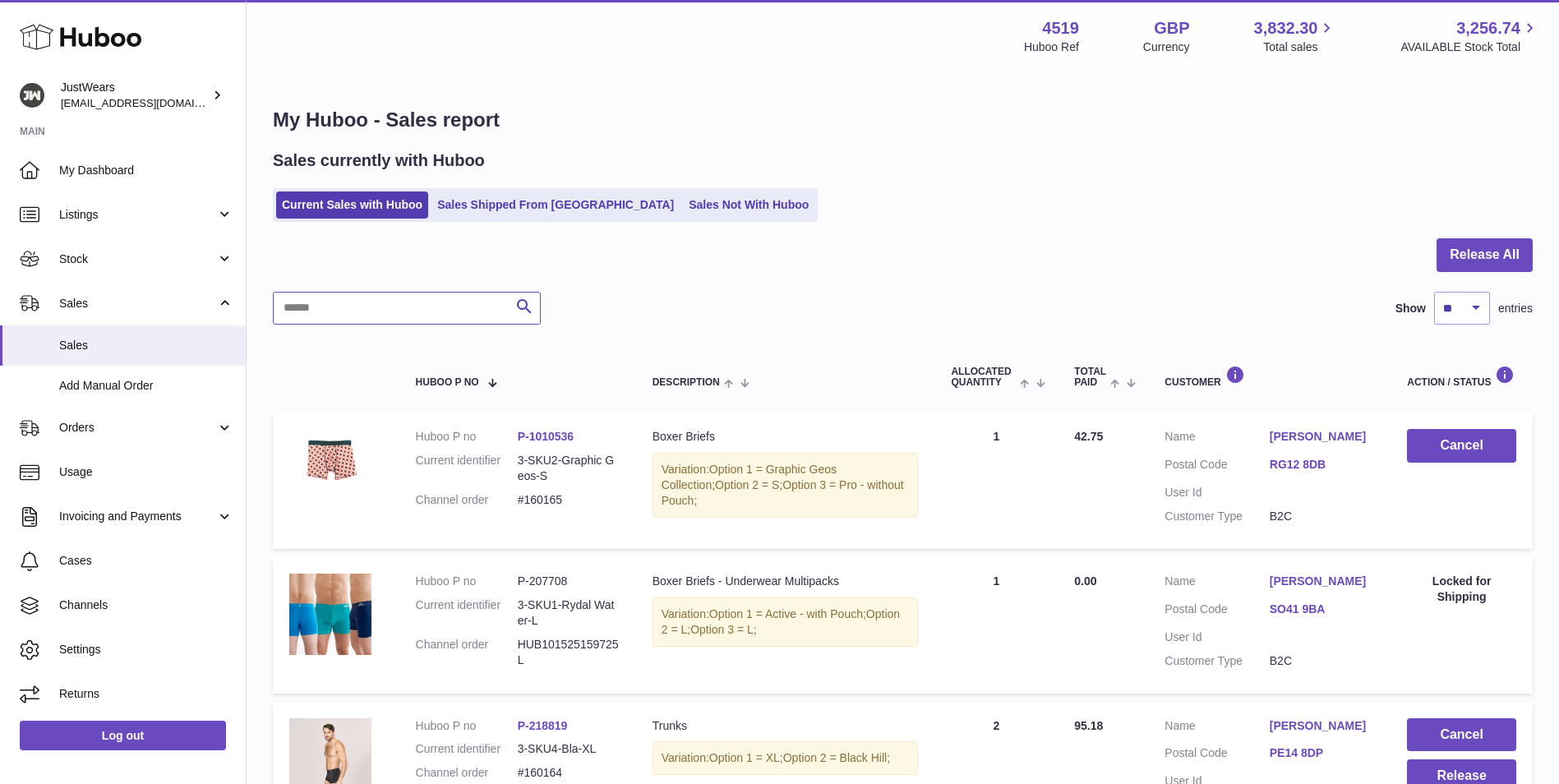
click at [405, 303] on input "text" at bounding box center [406, 308] width 268 height 32
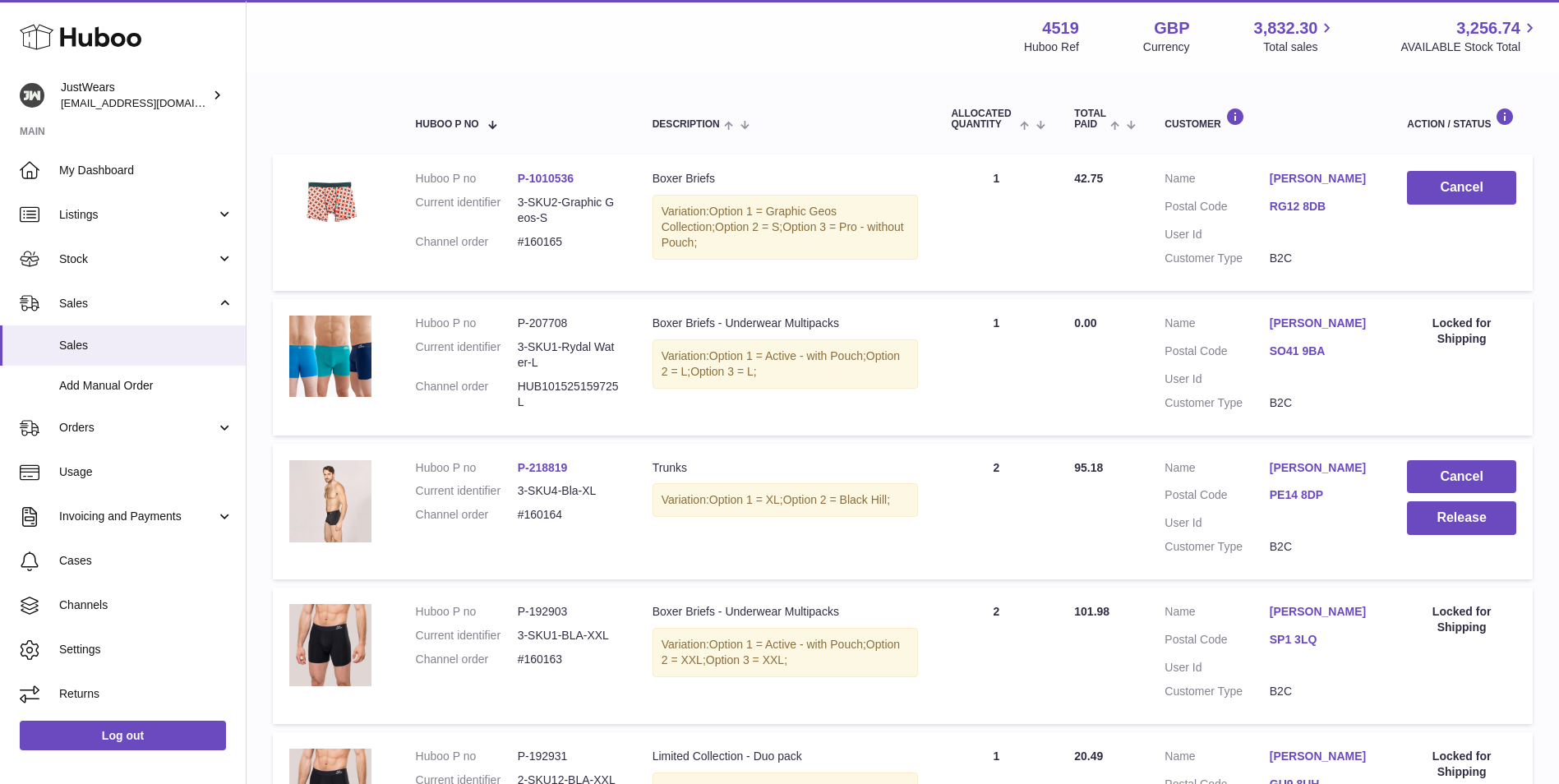
scroll to position [257, 0]
click at [1483, 522] on button "Release" at bounding box center [1461, 518] width 110 height 33
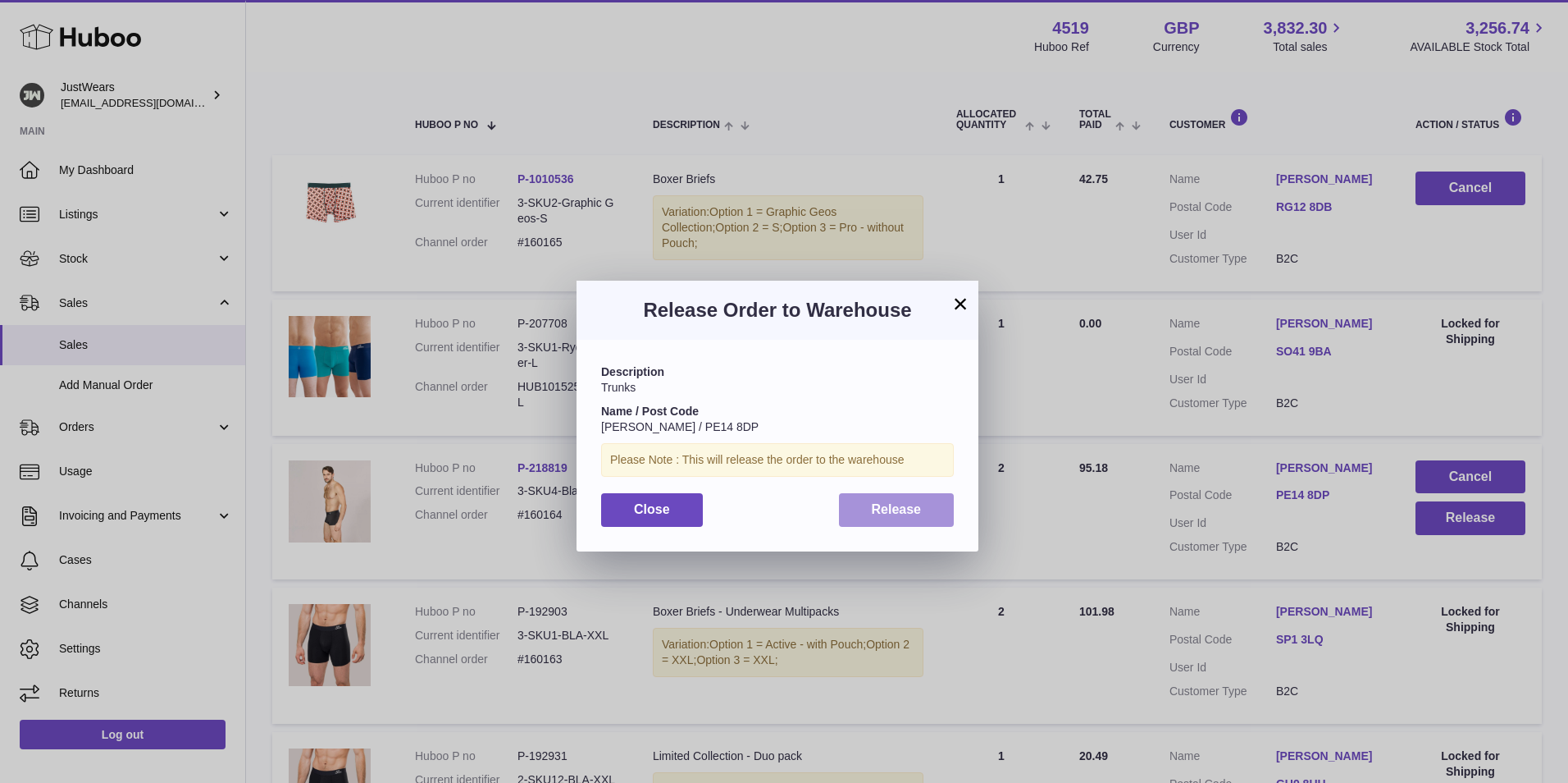
click at [872, 515] on span "Release" at bounding box center [897, 509] width 50 height 14
